Goal: Check status: Check status

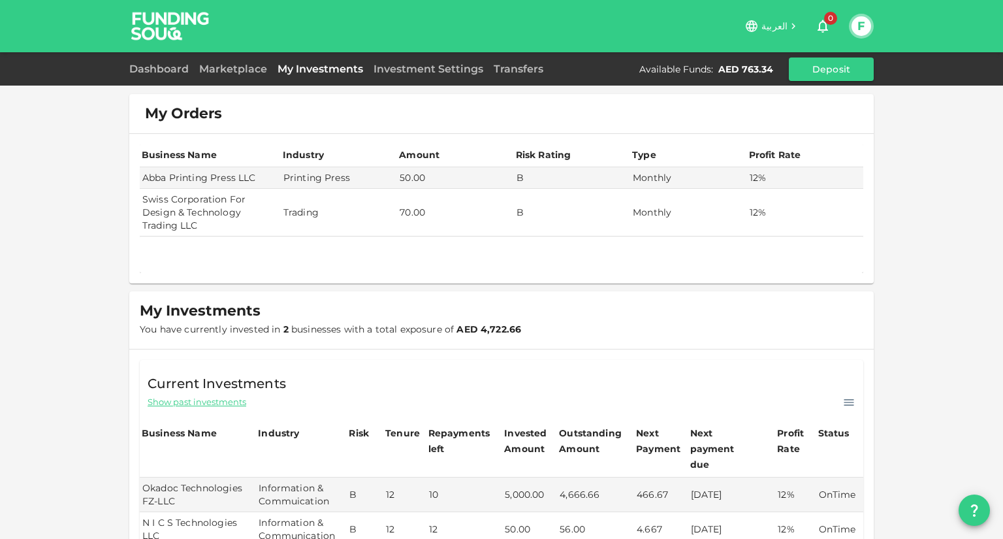
scroll to position [167, 0]
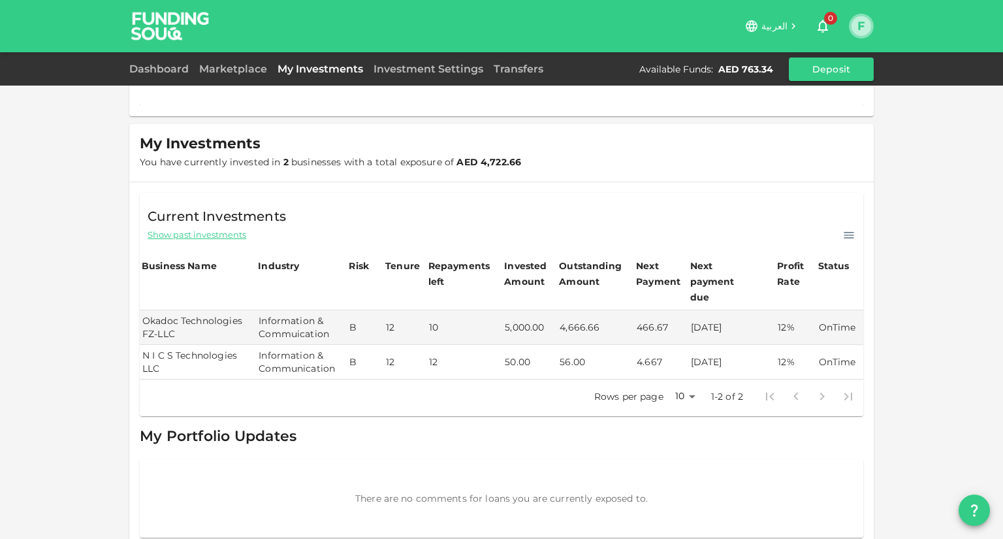
click at [862, 27] on button "F" at bounding box center [861, 26] width 20 height 20
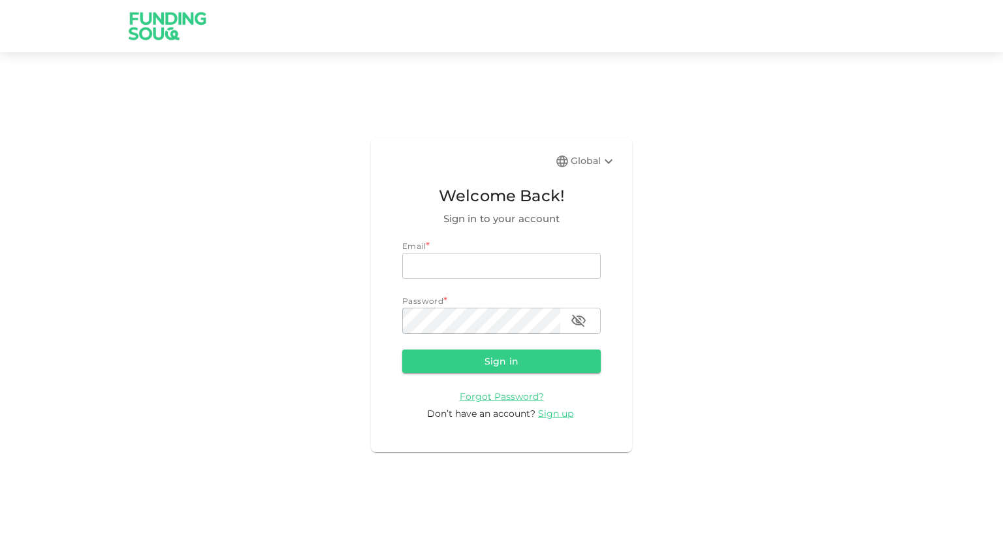
click at [473, 264] on input "email" at bounding box center [501, 266] width 198 height 26
type input "F"
type input "[EMAIL_ADDRESS][DOMAIN_NAME]"
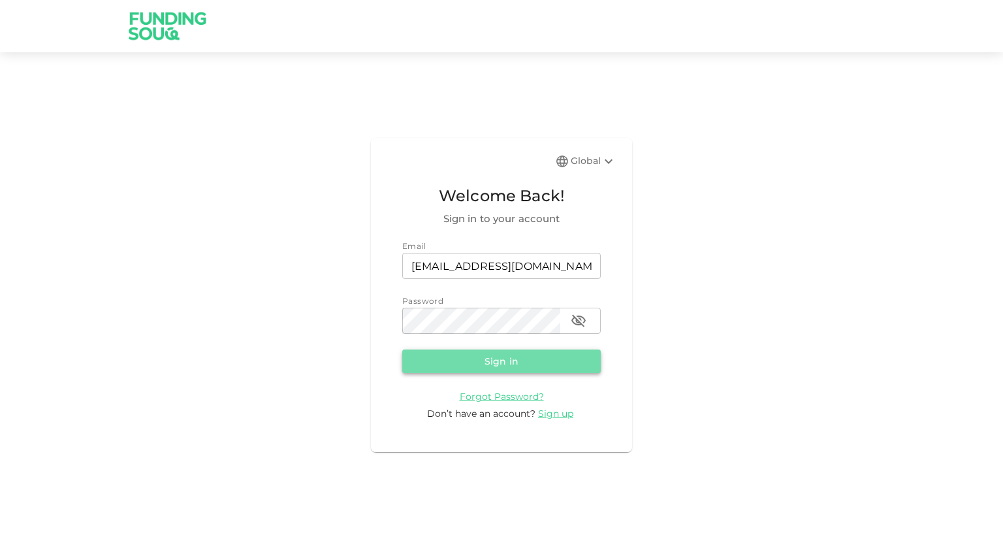
click at [496, 358] on button "Sign in" at bounding box center [501, 361] width 198 height 24
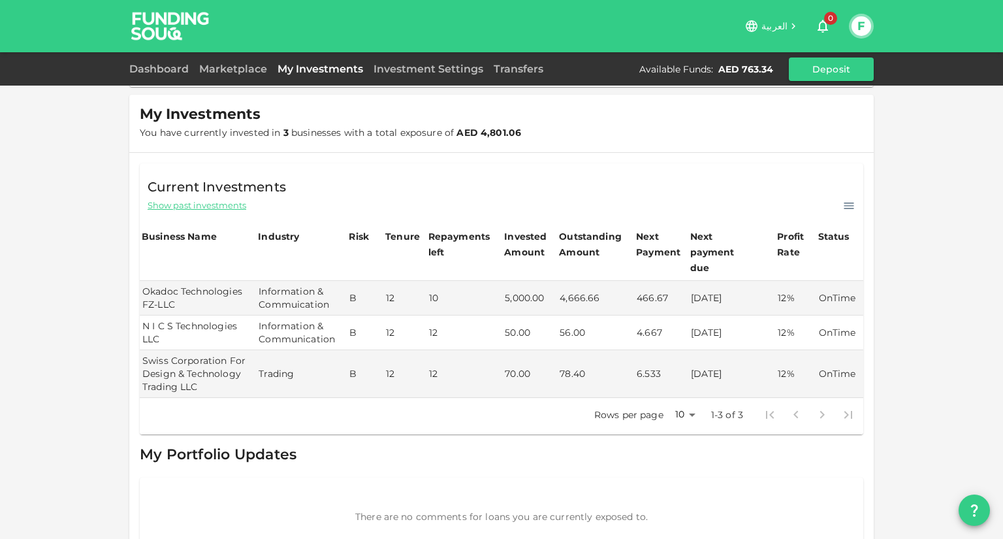
scroll to position [167, 0]
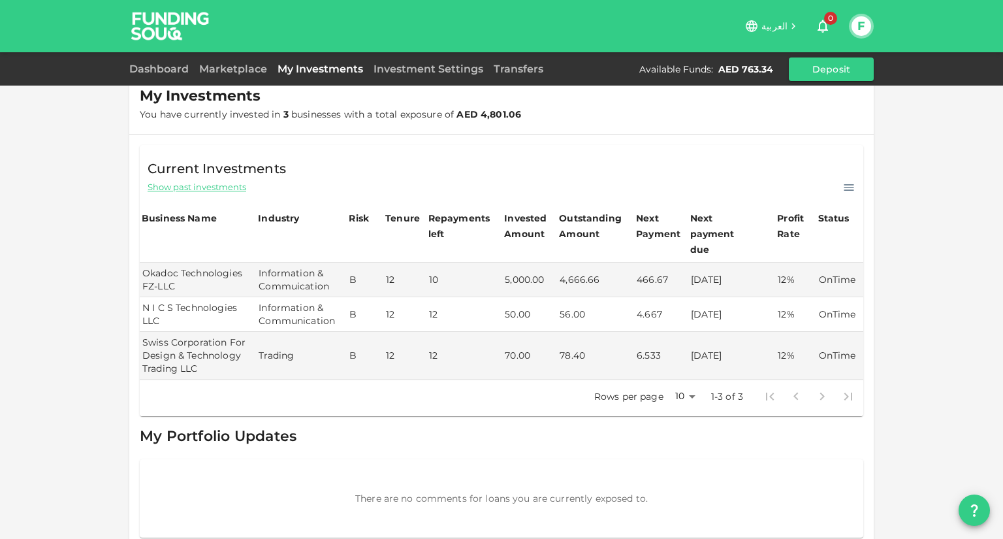
click at [842, 185] on icon at bounding box center [848, 187] width 13 height 13
click at [913, 206] on div "My Orders Business Name Industry Amount Risk Rating Type Profit Rate Abba Print…" at bounding box center [501, 194] width 1003 height 723
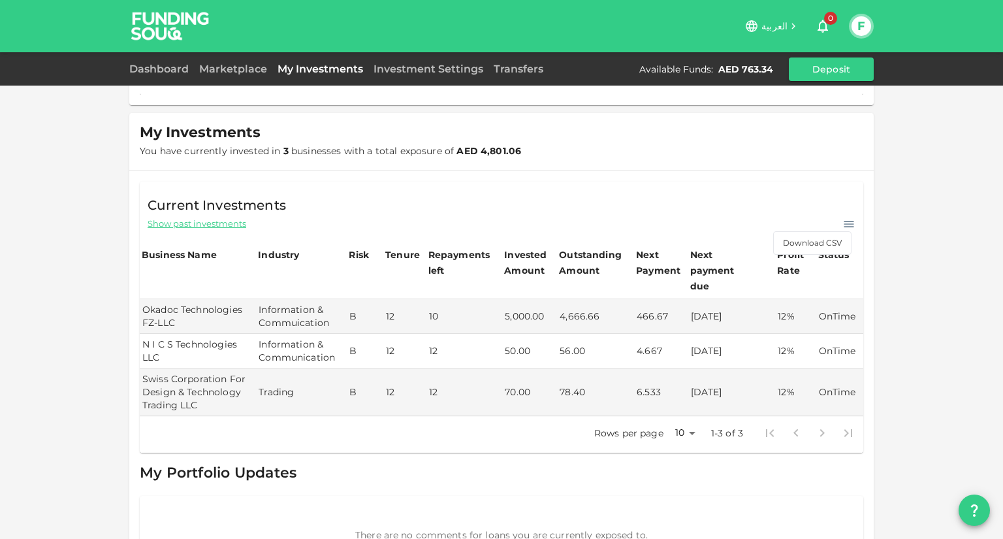
scroll to position [0, 0]
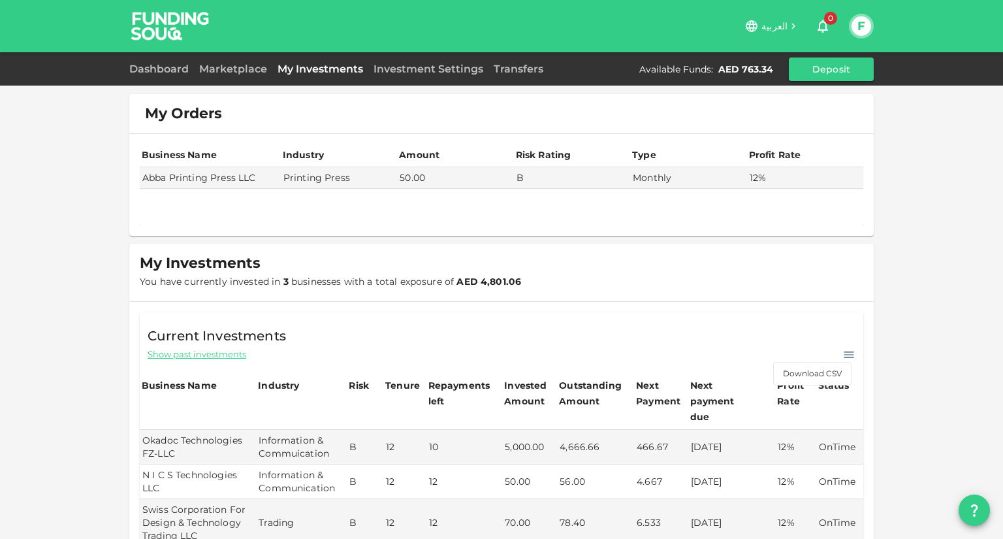
click at [213, 353] on span "Show past investments" at bounding box center [197, 354] width 99 height 12
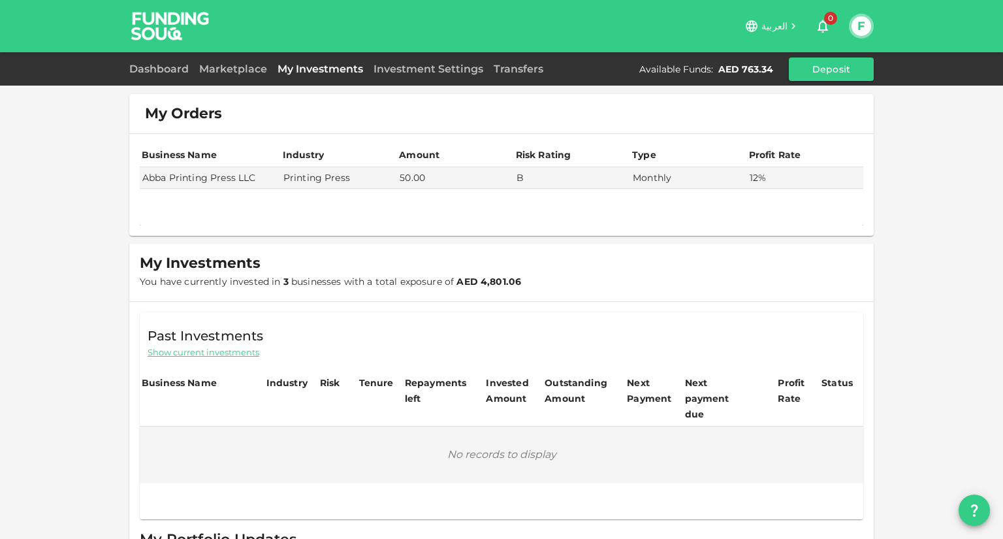
click at [219, 350] on span "Show current investments" at bounding box center [204, 352] width 112 height 12
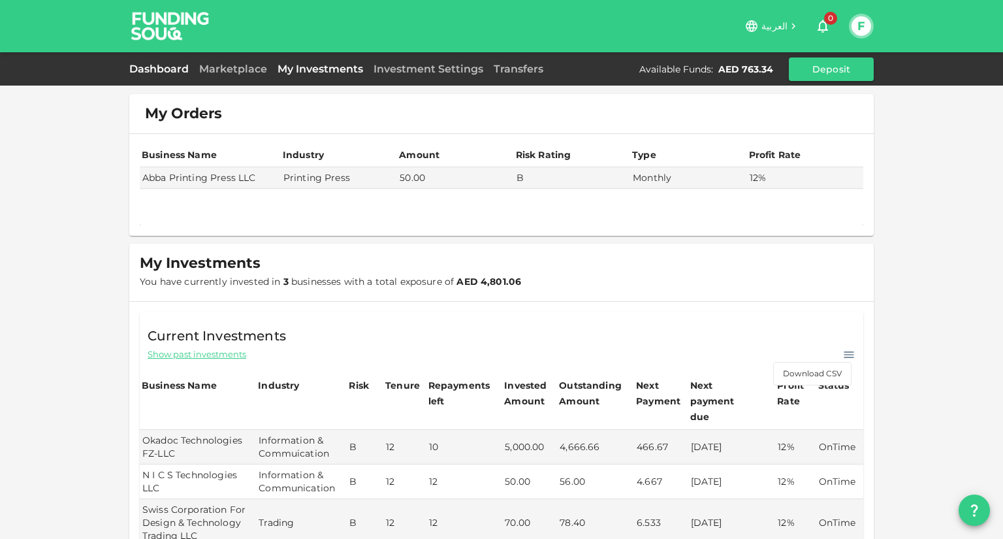
click at [168, 74] on link "Dashboard" at bounding box center [161, 69] width 65 height 12
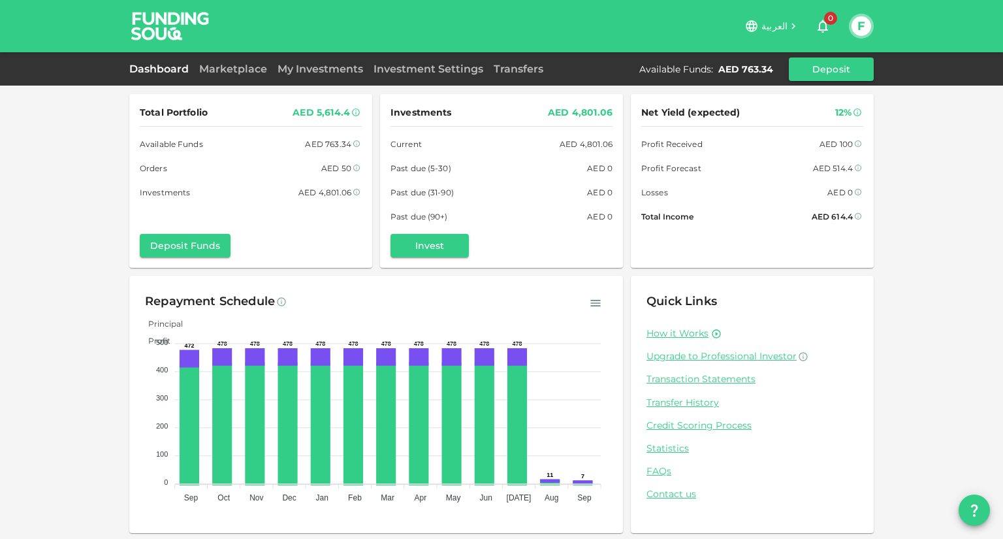
scroll to position [1, 0]
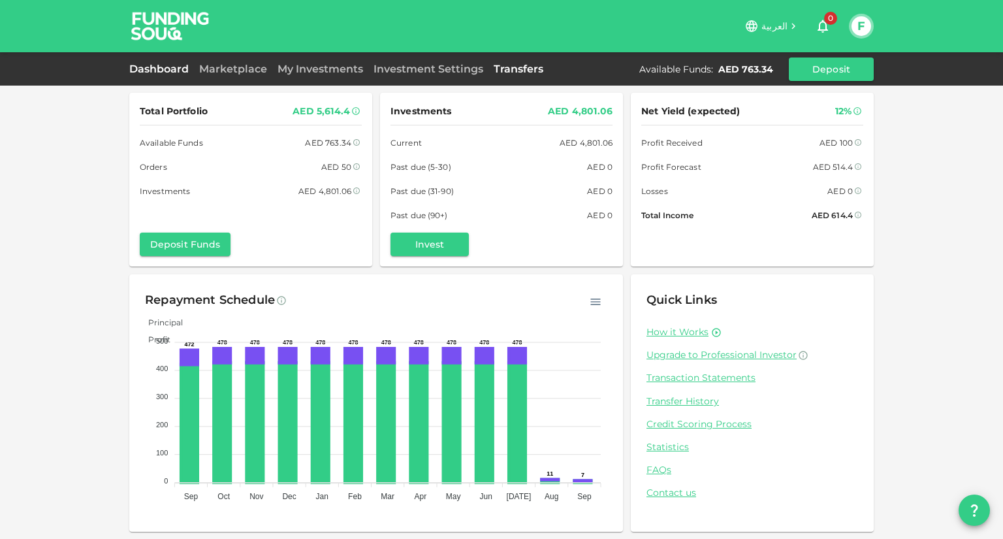
click at [529, 63] on link "Transfers" at bounding box center [518, 69] width 60 height 12
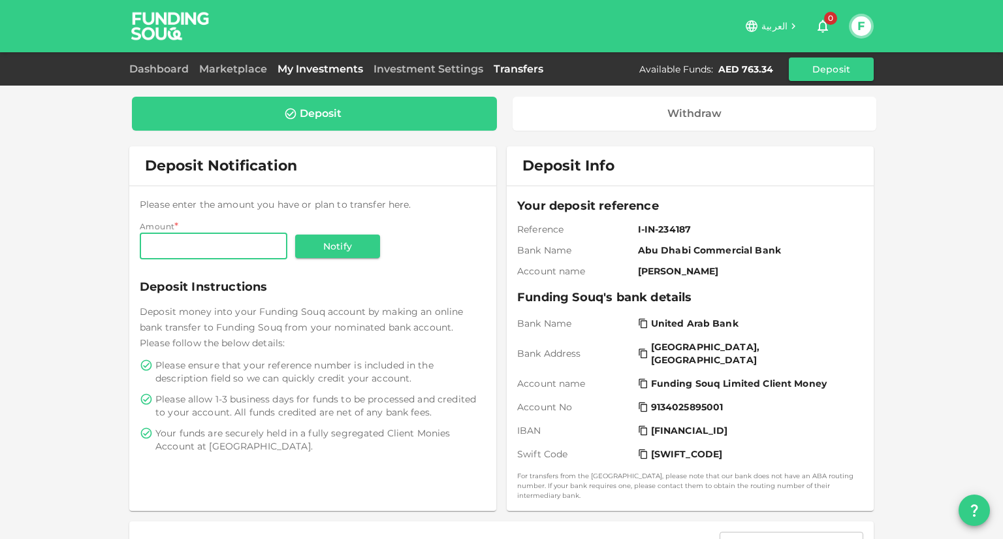
click at [335, 70] on link "My Investments" at bounding box center [320, 69] width 96 height 12
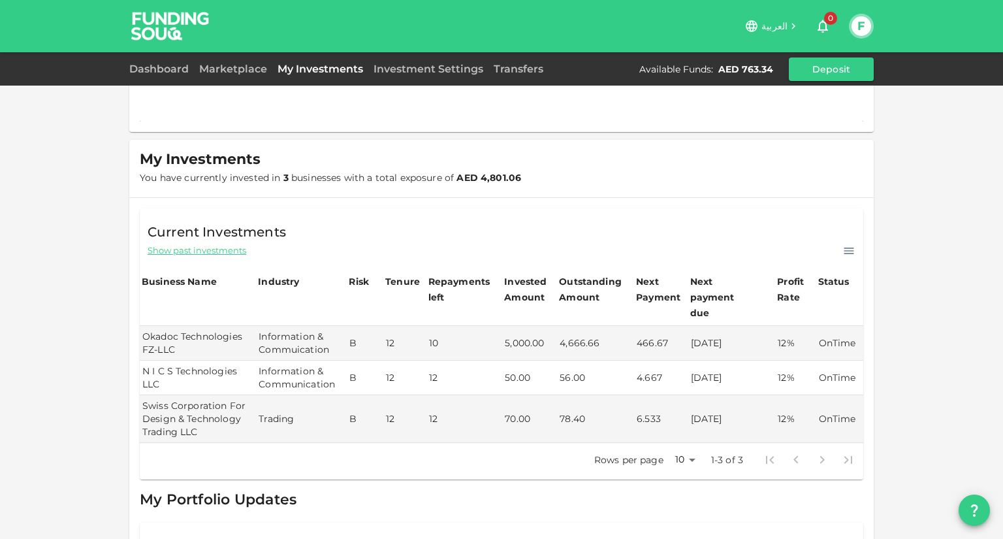
scroll to position [167, 0]
